Goal: Check status: Check status

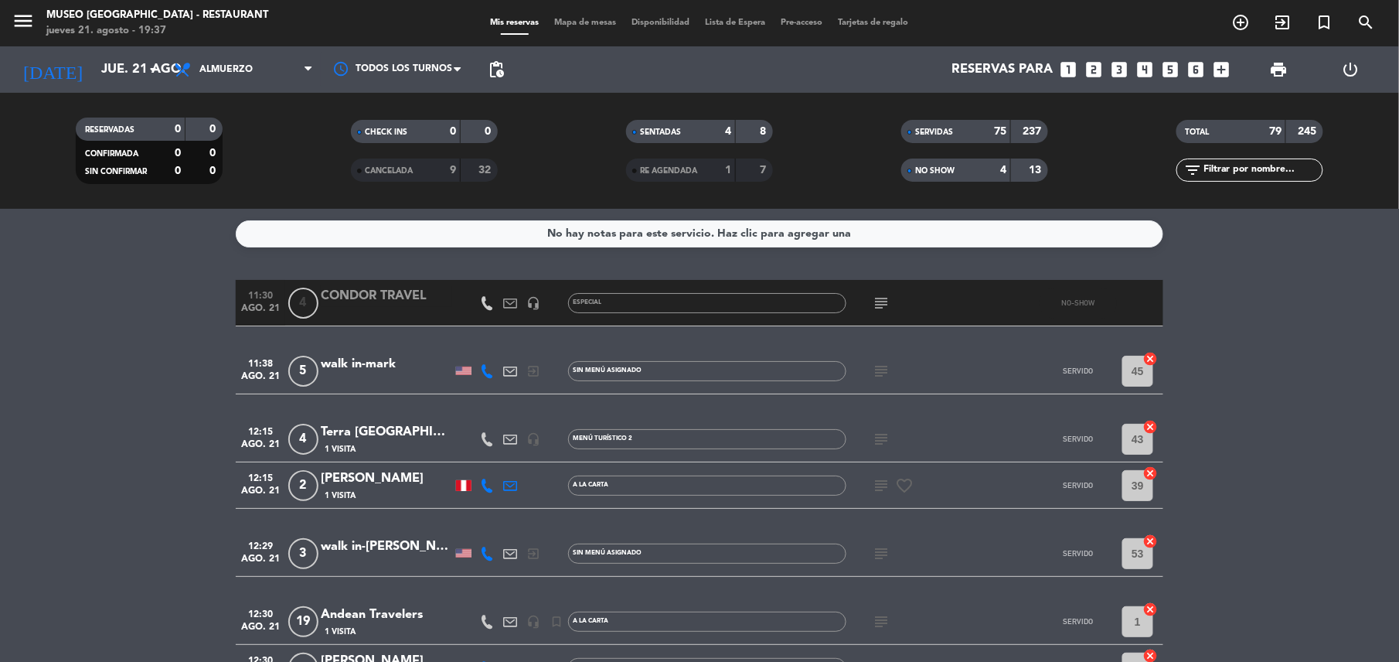
scroll to position [4225, 0]
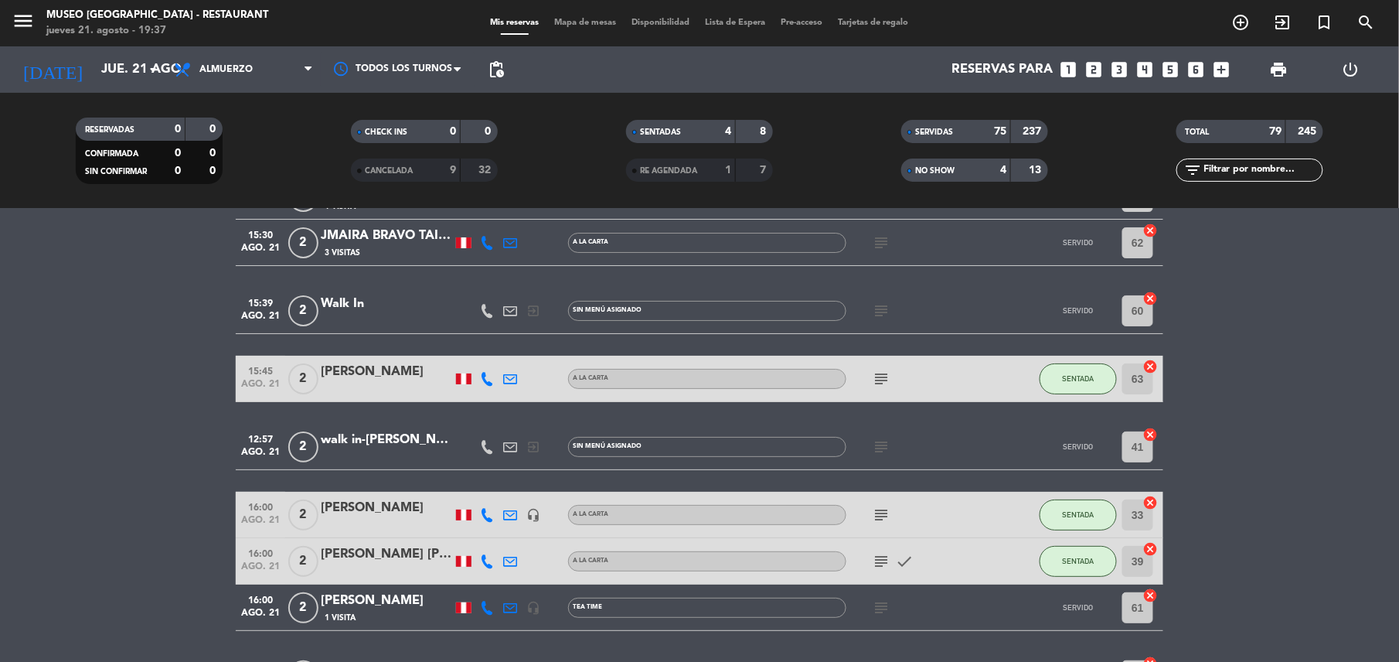
click at [1210, 181] on div "filter_list" at bounding box center [1249, 169] width 147 height 23
click at [1210, 165] on input "text" at bounding box center [1263, 170] width 120 height 17
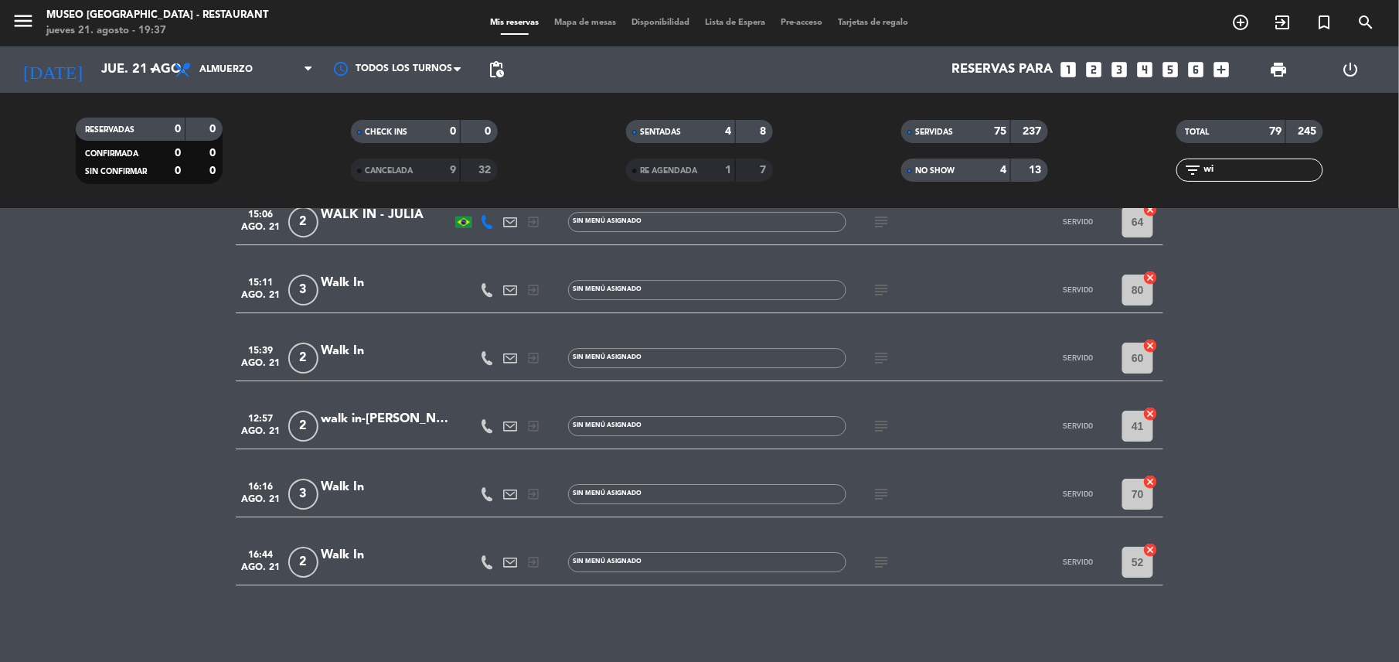
scroll to position [0, 0]
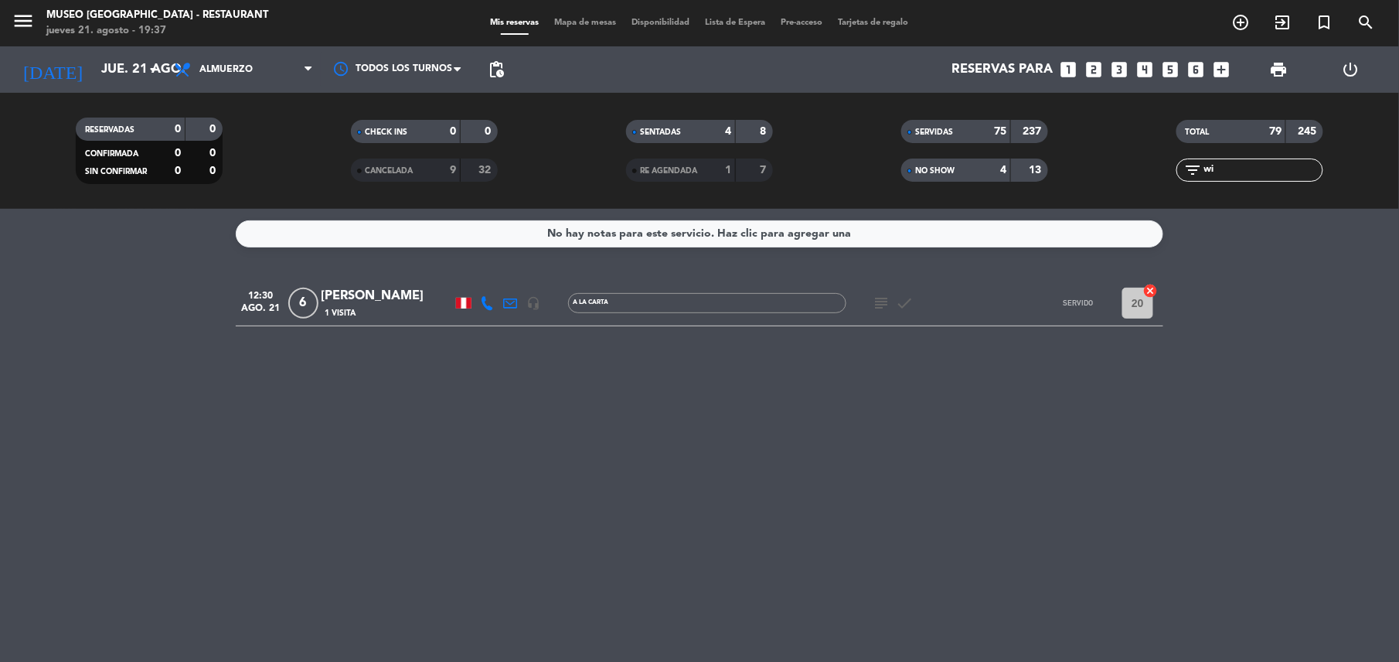
type input "w"
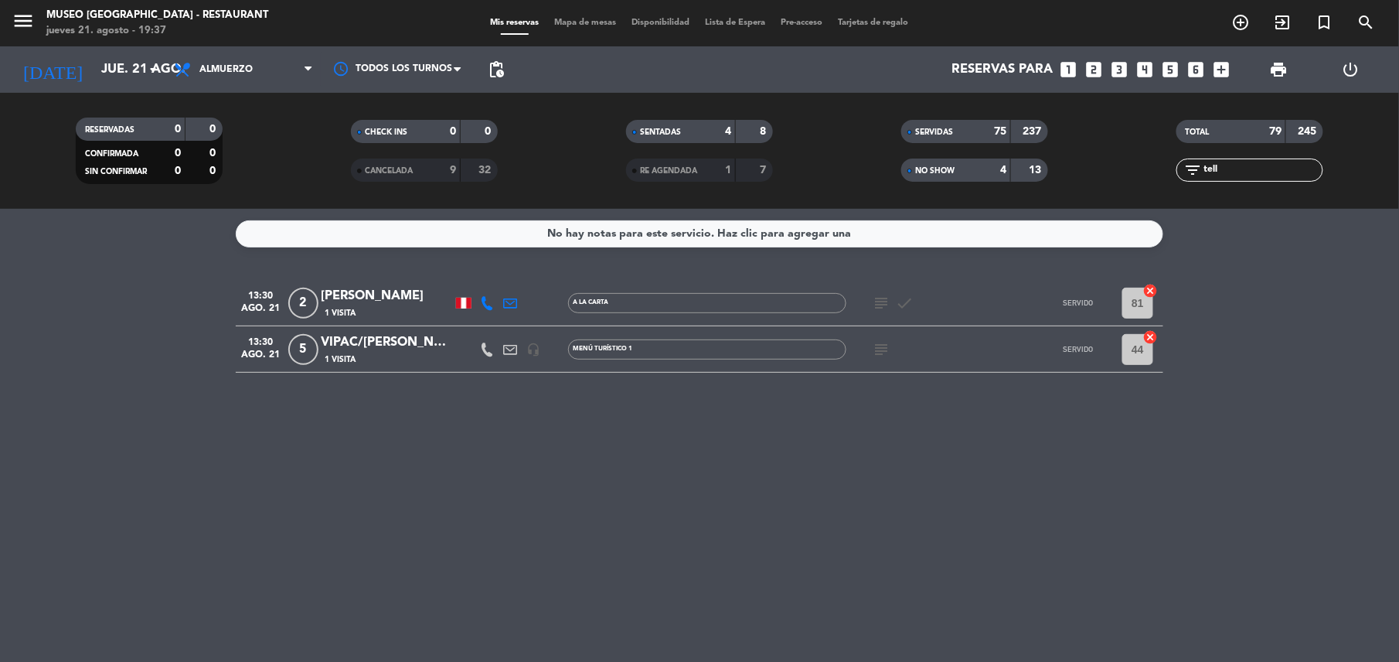
type input "[PERSON_NAME]"
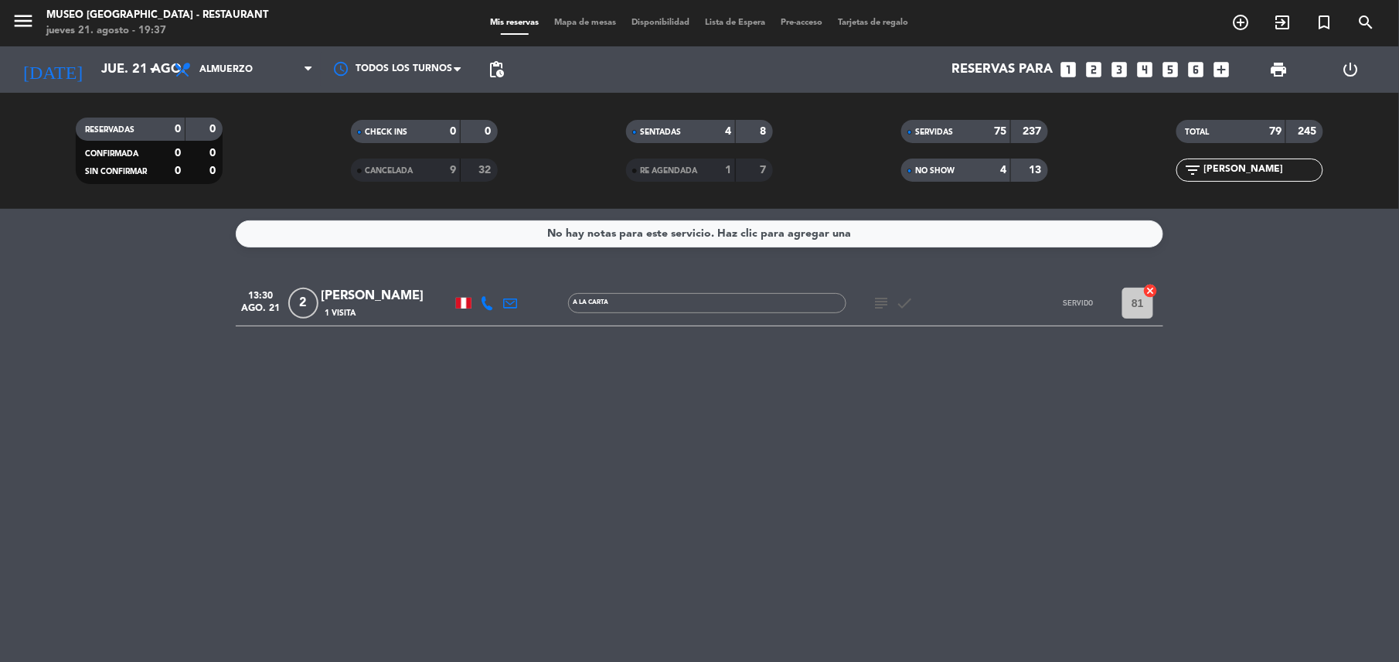
drag, startPoint x: 1218, startPoint y: 162, endPoint x: 1155, endPoint y: 178, distance: 65.2
click at [1155, 178] on div "filter_list [PERSON_NAME]" at bounding box center [1249, 169] width 275 height 23
drag, startPoint x: 1234, startPoint y: 171, endPoint x: 1170, endPoint y: 186, distance: 65.2
click at [1170, 186] on div "TOTAL 79 245 filter_list [PERSON_NAME]" at bounding box center [1249, 150] width 275 height 85
click at [414, 300] on div "Golden Peruvian Tours" at bounding box center [386, 296] width 131 height 20
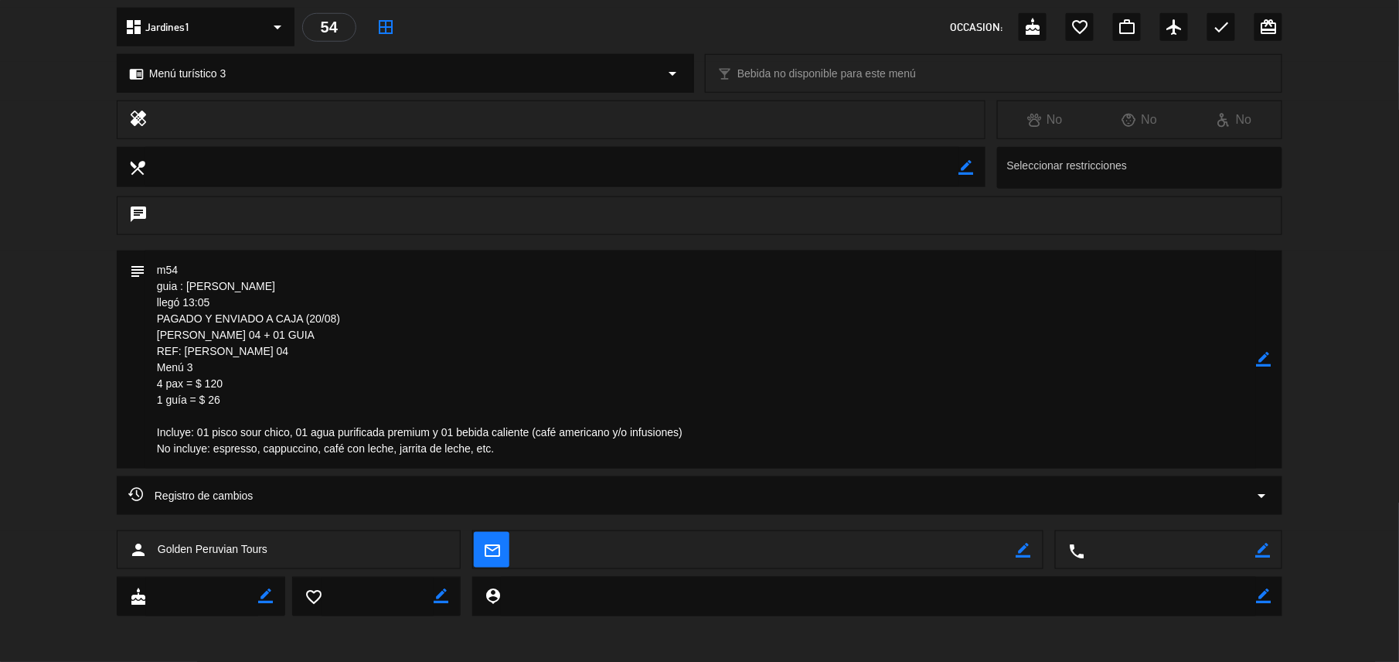
scroll to position [480, 0]
click at [1082, 512] on div "Registro de cambios arrow_drop_down" at bounding box center [700, 495] width 1166 height 39
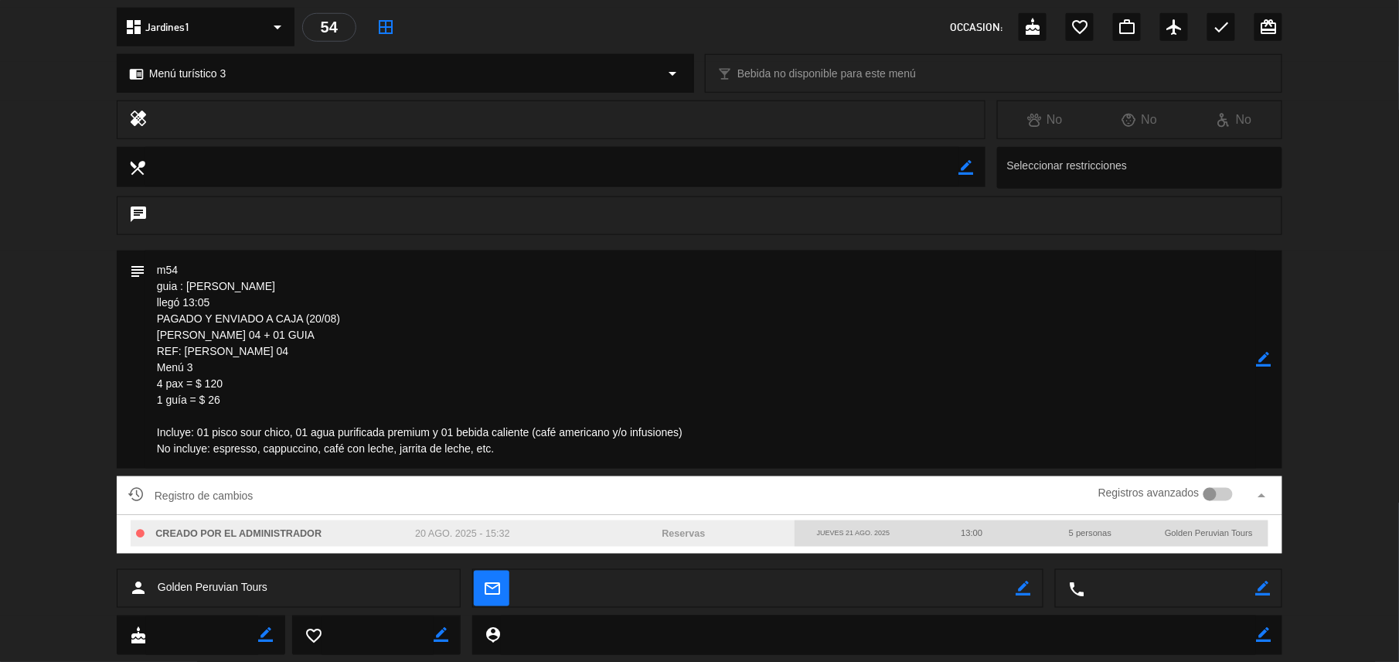
scroll to position [0, 0]
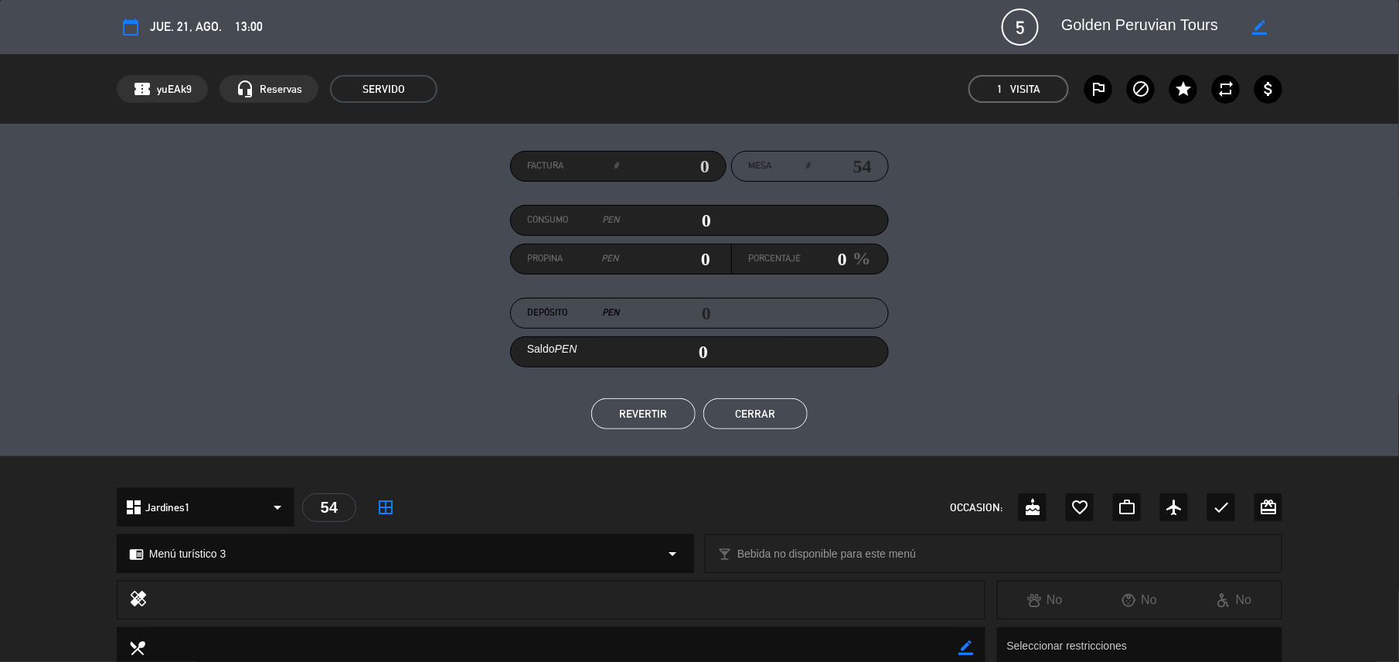
click at [744, 387] on div "Factura # Mesa # 54 Consumo PEN 0 Propina PEN 0 Porcentaje 0 % Depósito PEN 0 S…" at bounding box center [700, 290] width 1166 height 278
click at [751, 410] on button "Cerrar" at bounding box center [755, 413] width 104 height 31
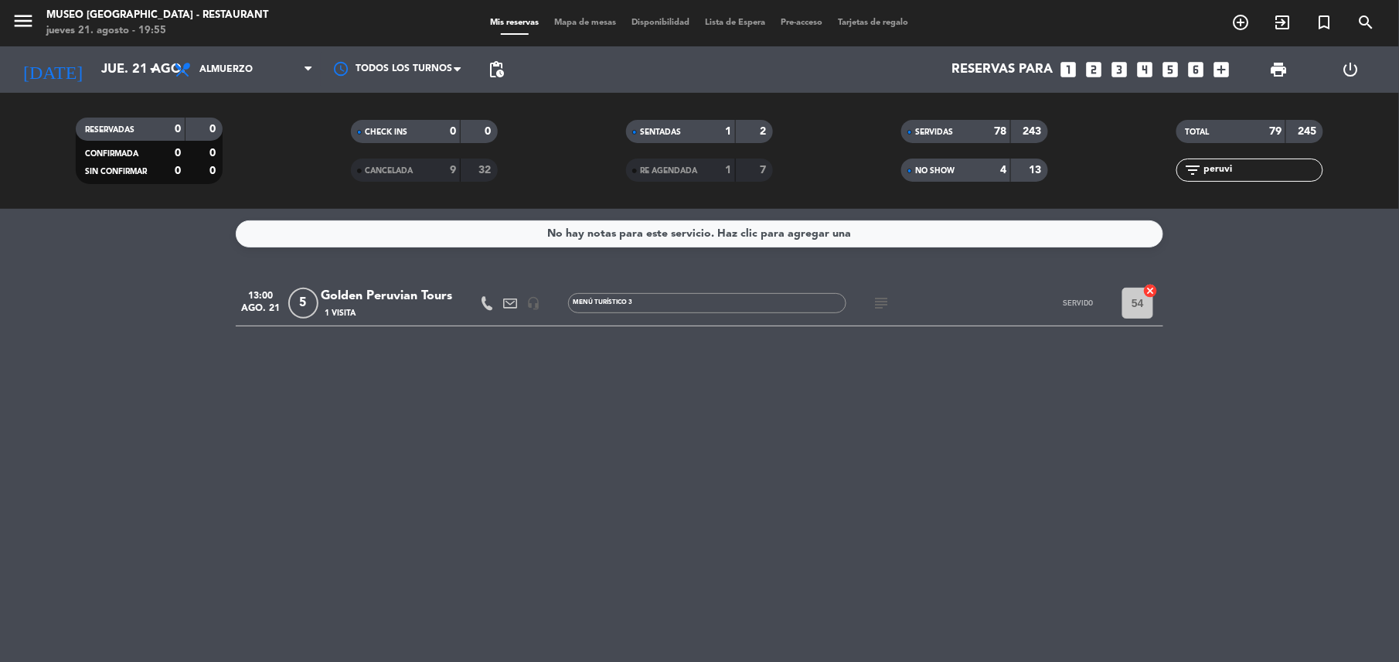
click at [703, 167] on div "1" at bounding box center [716, 171] width 31 height 18
click at [413, 172] on span "CANCELADA" at bounding box center [389, 171] width 48 height 8
click at [1256, 165] on input "peruvi" at bounding box center [1263, 170] width 120 height 17
drag, startPoint x: 1256, startPoint y: 165, endPoint x: 1180, endPoint y: 175, distance: 77.1
click at [1180, 175] on div "filter_list peruvi" at bounding box center [1249, 169] width 147 height 23
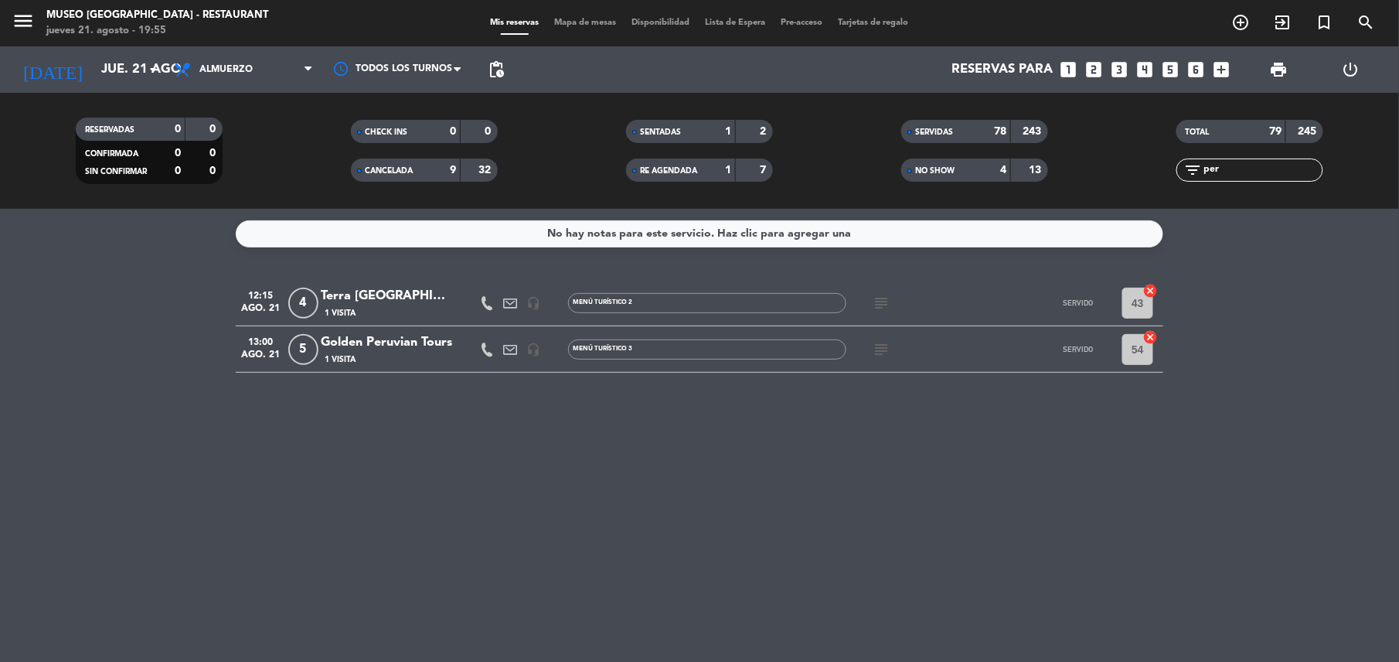
click at [903, 489] on div "No hay notas para este servicio. Haz clic para agregar una 12:15 ago. 21 4 Terr…" at bounding box center [699, 435] width 1399 height 453
drag, startPoint x: 1227, startPoint y: 170, endPoint x: 1175, endPoint y: 178, distance: 53.1
click at [1175, 178] on div "filter_list per" at bounding box center [1249, 169] width 275 height 23
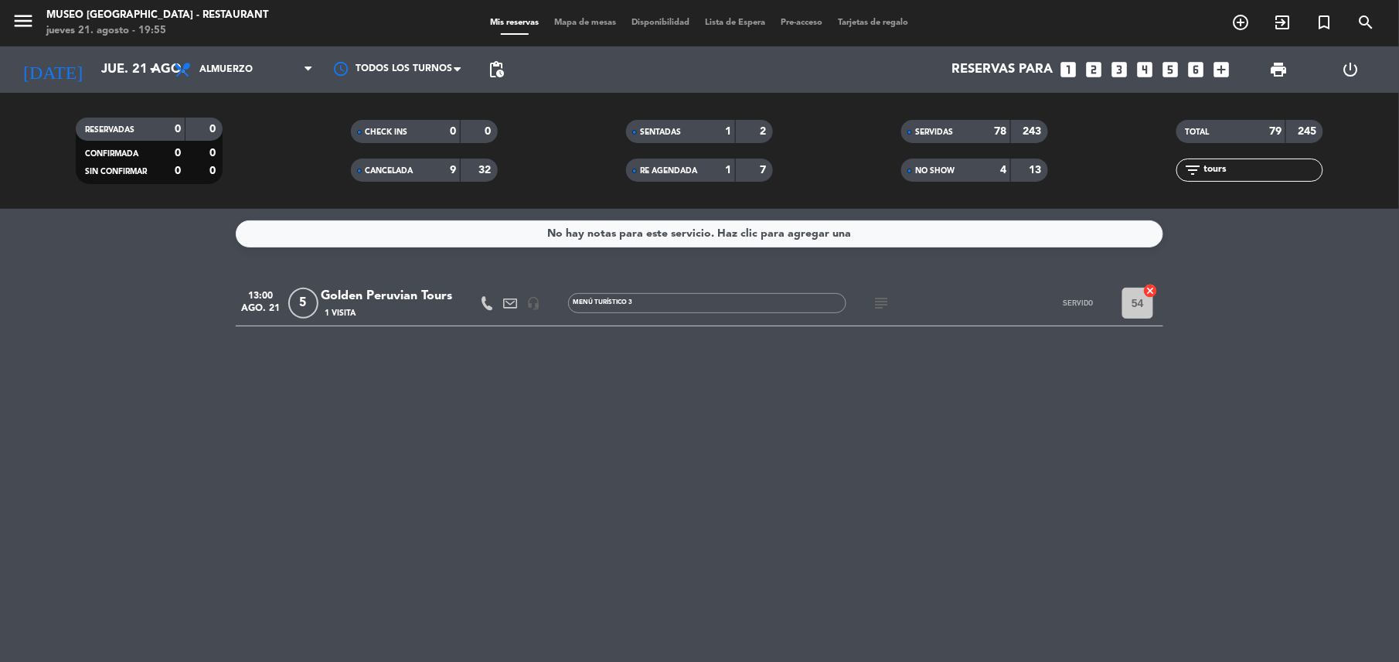
type input "tours"
click at [489, 449] on div "No hay notas para este servicio. Haz clic para agregar una 13:00 ago. 21 5 Gold…" at bounding box center [699, 435] width 1399 height 453
